Goal: Communication & Community: Participate in discussion

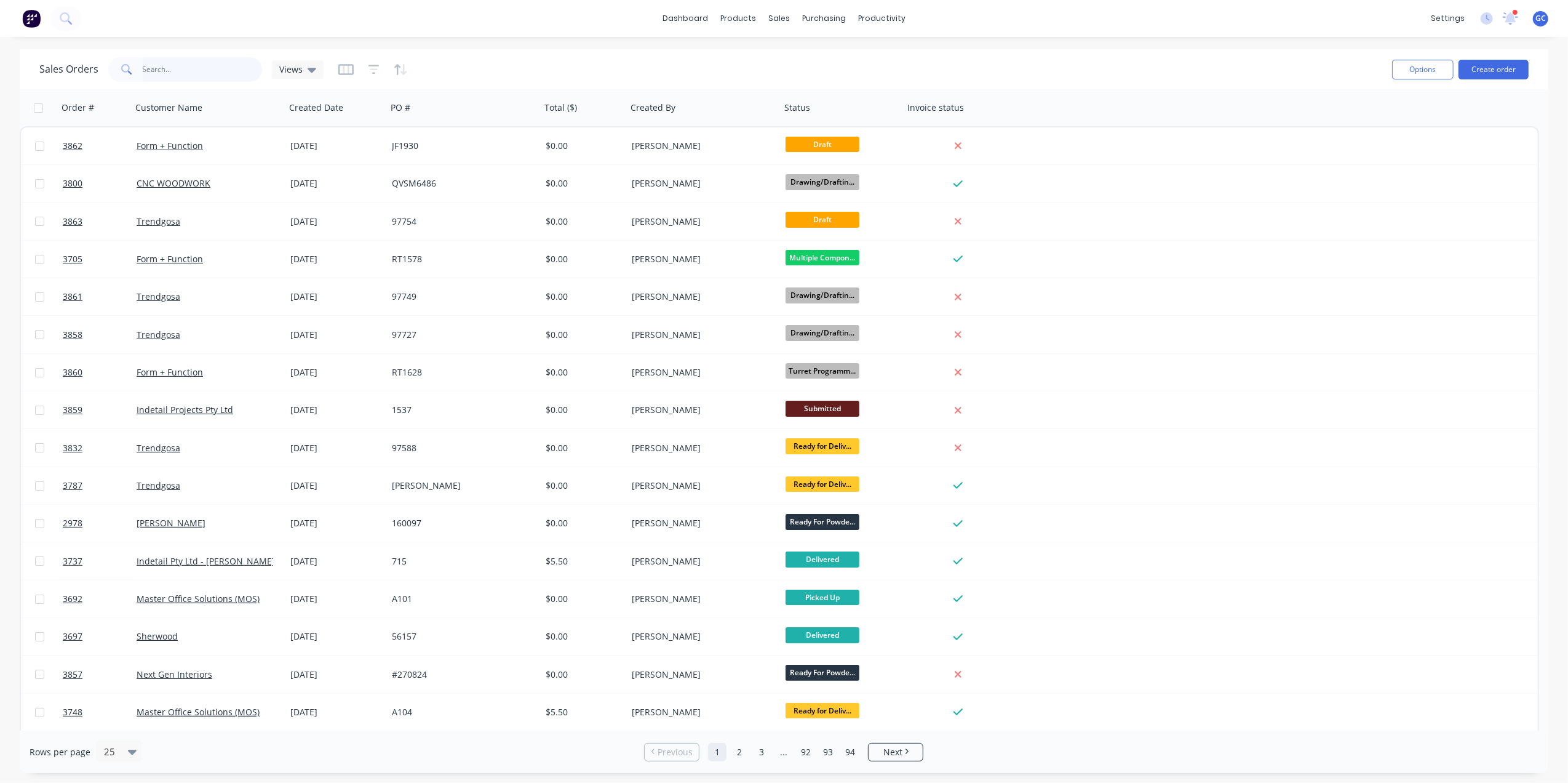
click at [189, 57] on input "text" at bounding box center [203, 69] width 120 height 25
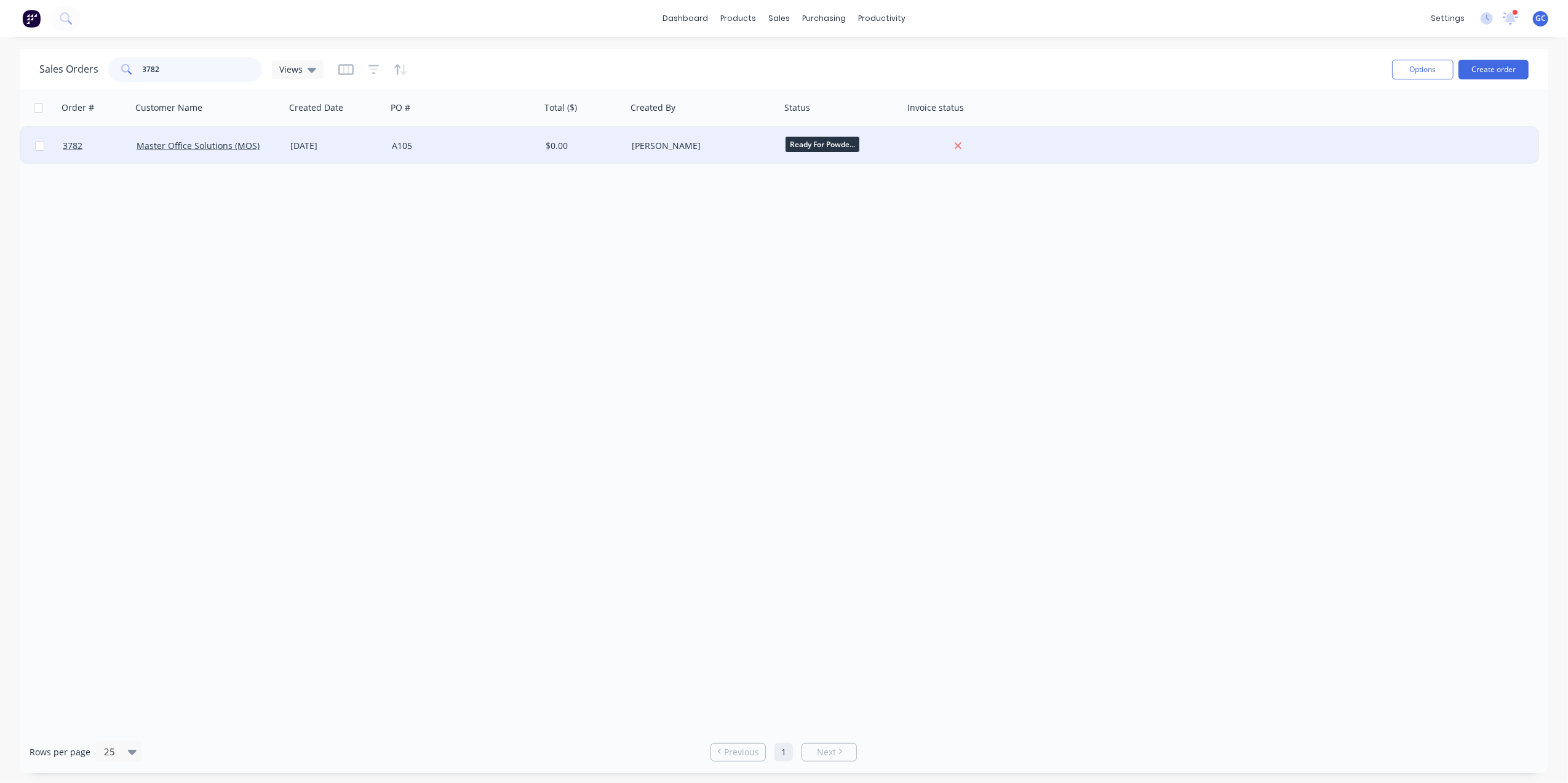
type input "3782"
click at [348, 134] on div "[DATE]" at bounding box center [336, 146] width 102 height 37
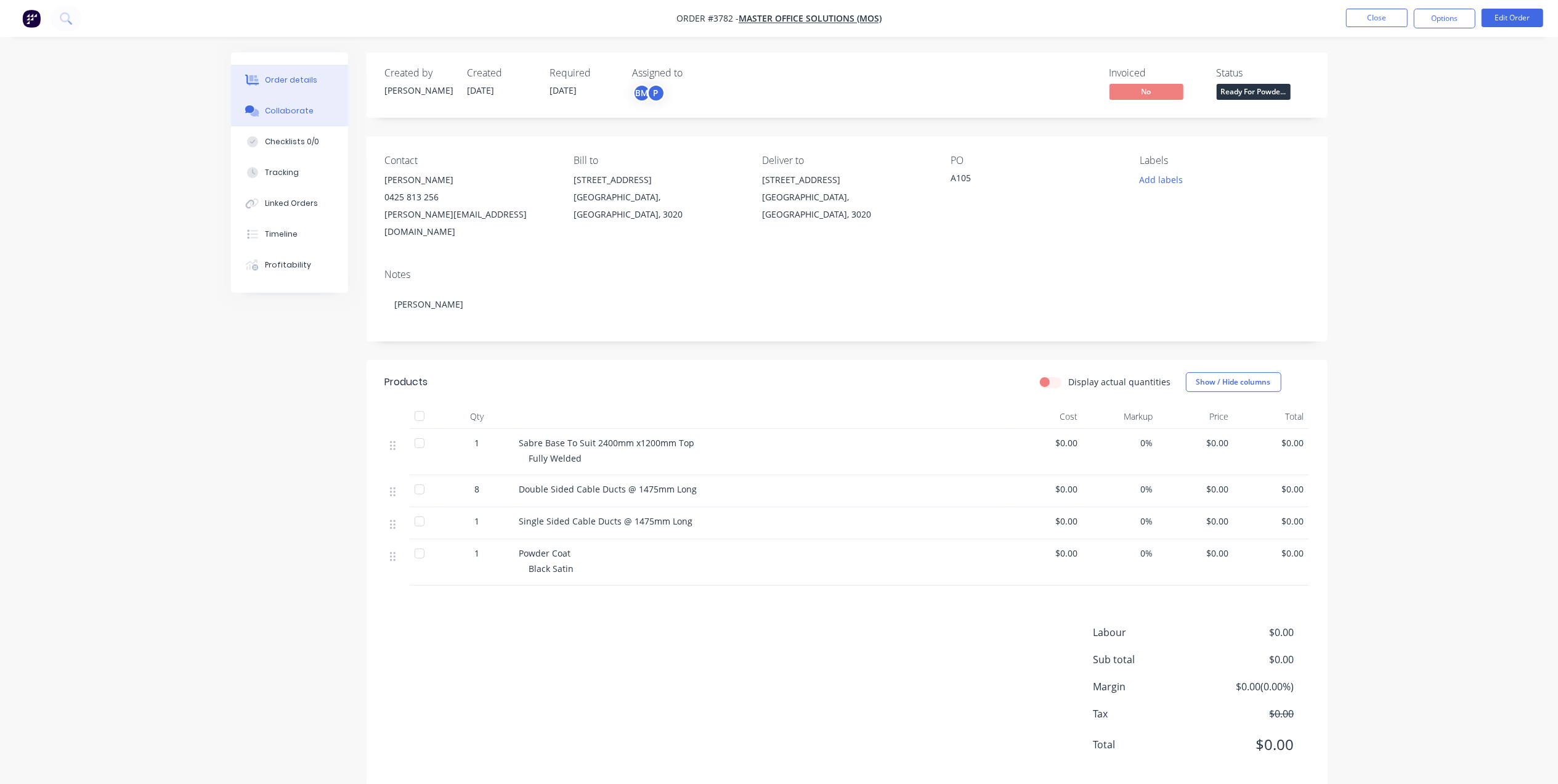
click at [314, 119] on button "Collaborate" at bounding box center [289, 110] width 117 height 31
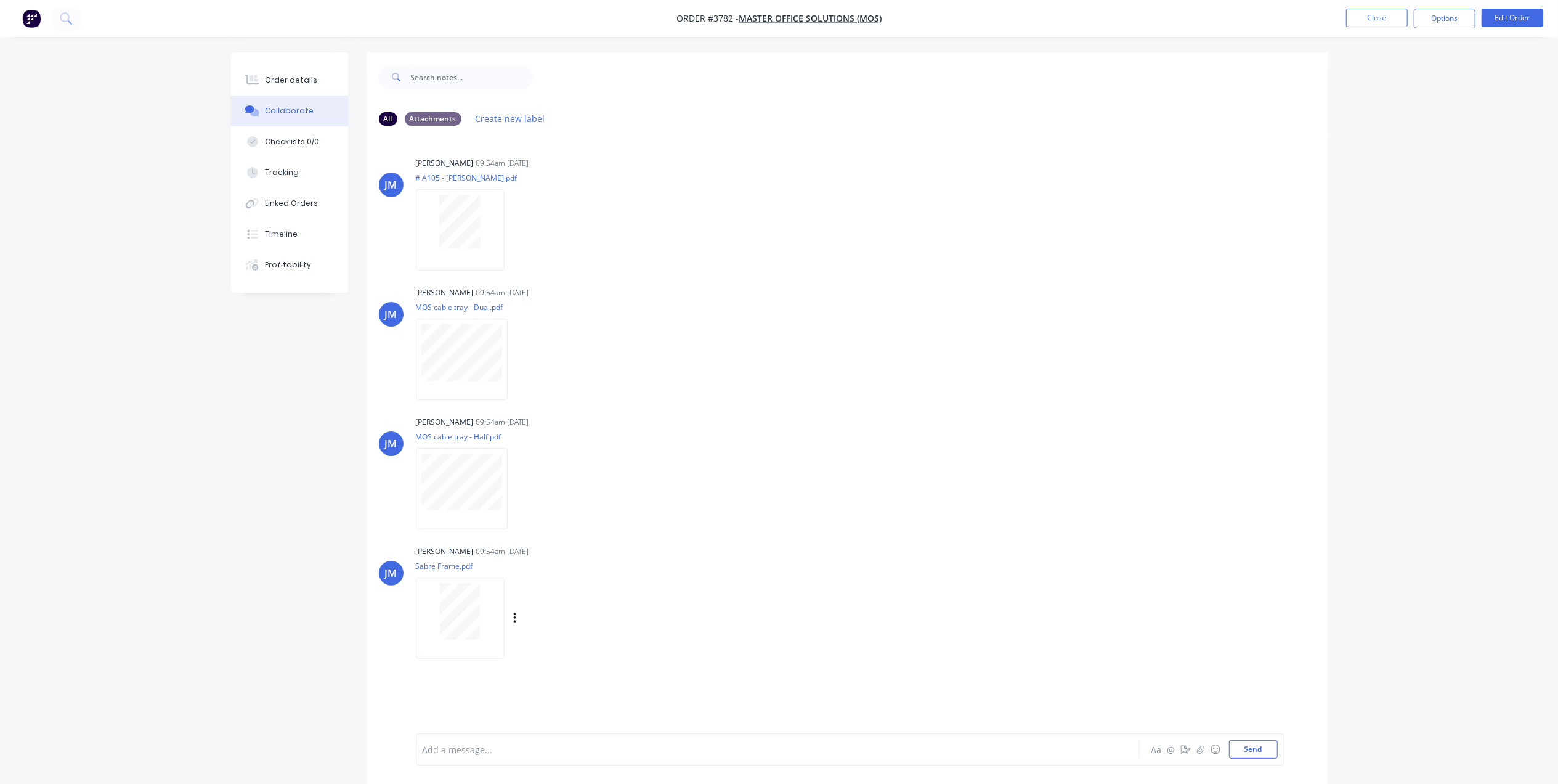
click at [448, 581] on div at bounding box center [460, 617] width 89 height 80
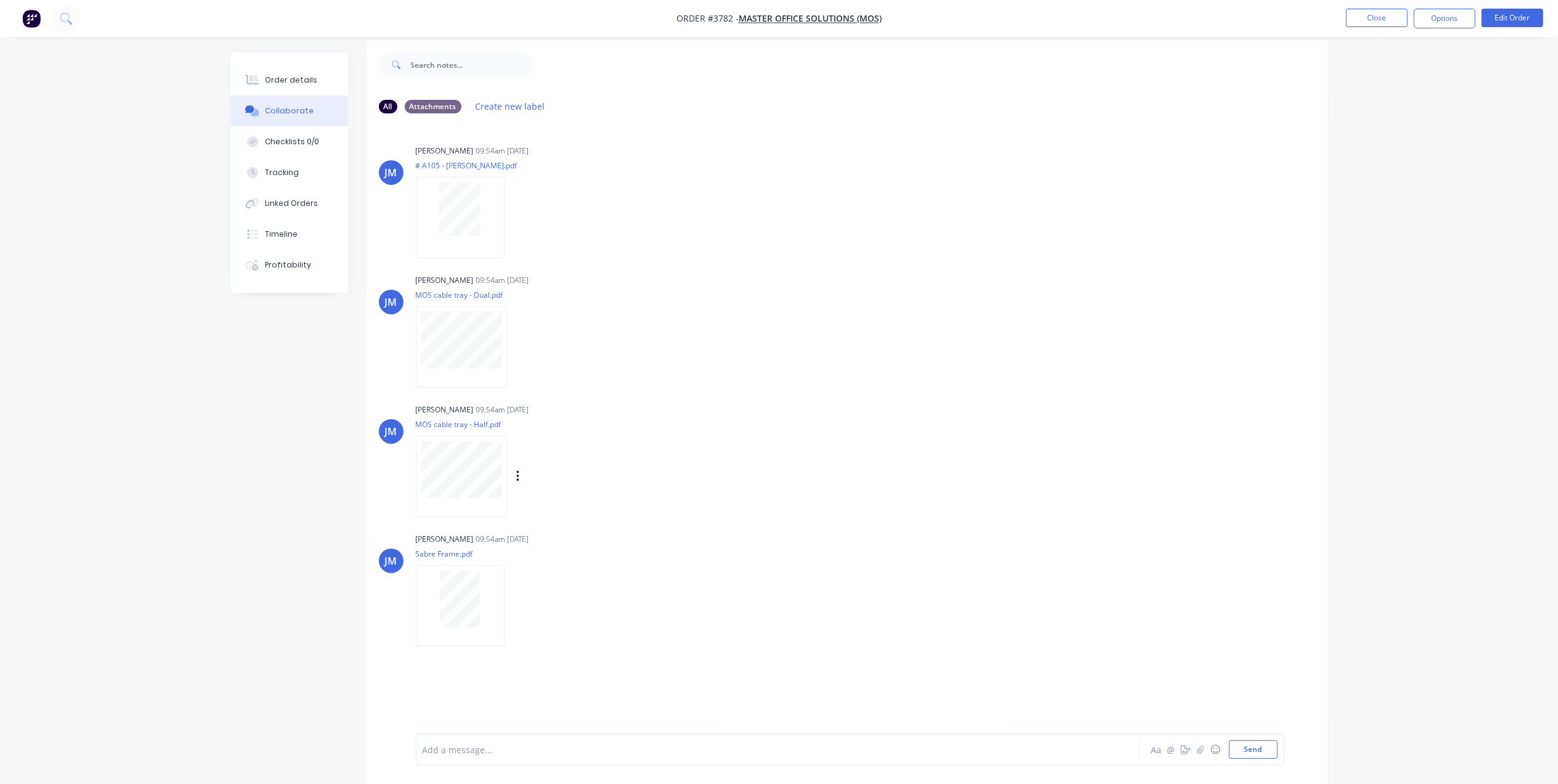
scroll to position [19, 0]
click at [457, 368] on div at bounding box center [461, 340] width 92 height 80
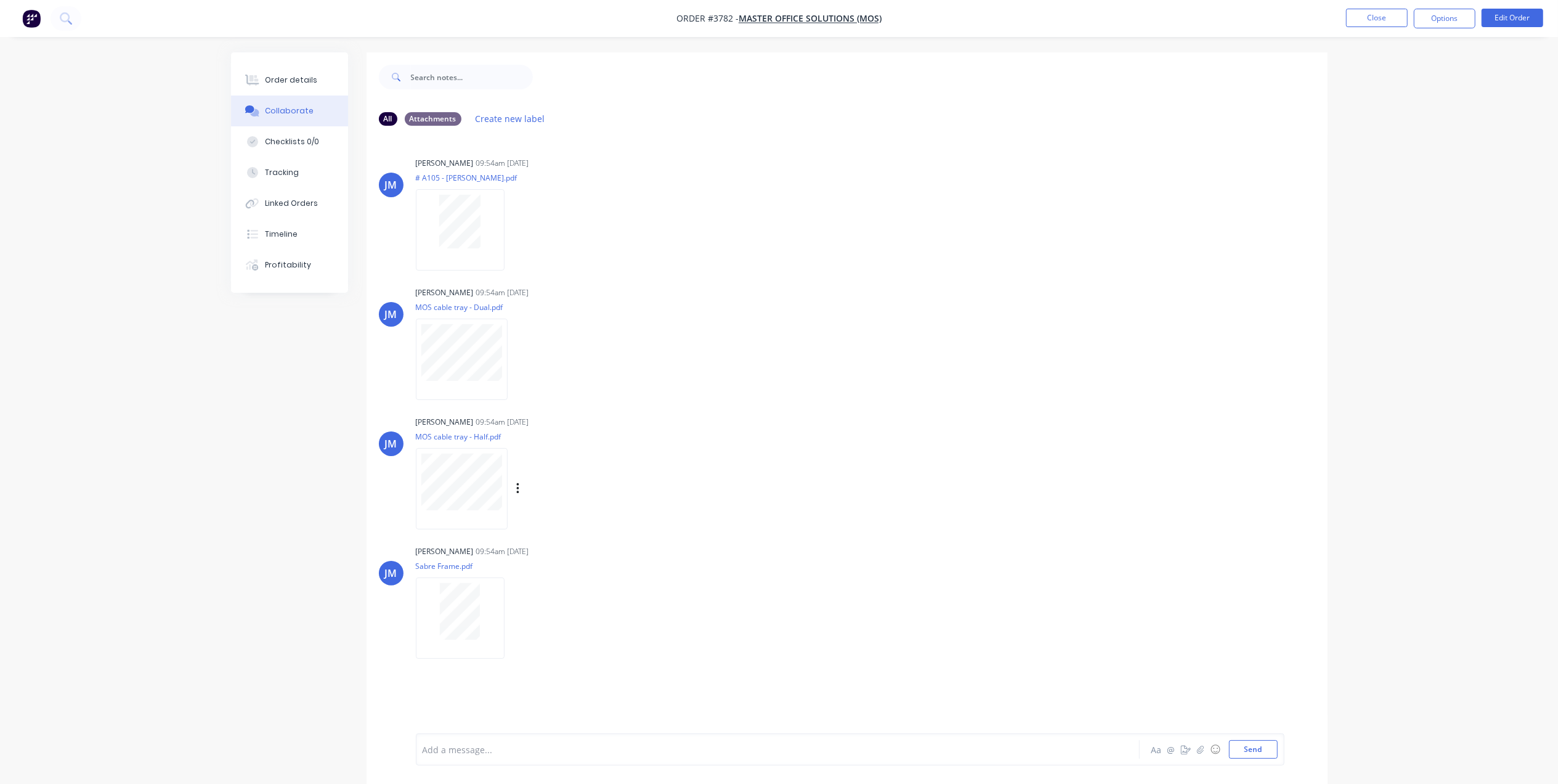
click at [452, 528] on div at bounding box center [461, 487] width 92 height 80
click at [701, 255] on div "[PERSON_NAME] 09:54am [DATE] # A105 - [PERSON_NAME].pdf Labels Download Delete" at bounding box center [608, 210] width 385 height 111
